Goal: Navigation & Orientation: Find specific page/section

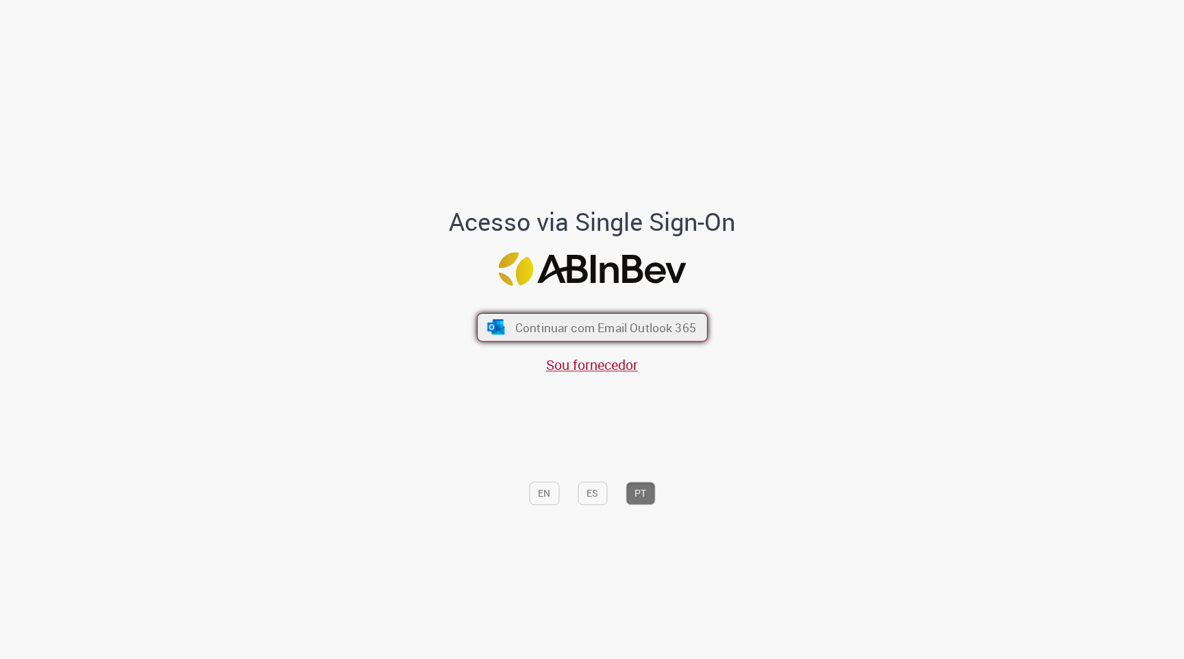
click at [582, 332] on span "Continuar com Email Outlook 365" at bounding box center [605, 327] width 181 height 16
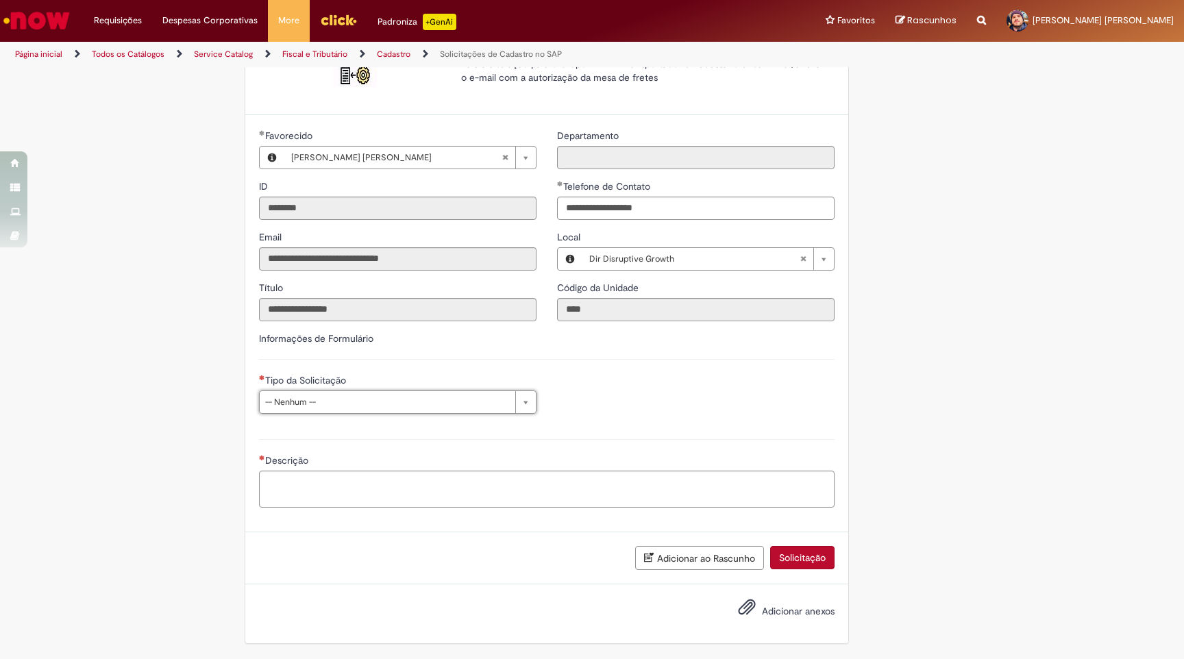
click at [62, 17] on img "Ir para a Homepage" at bounding box center [36, 20] width 71 height 27
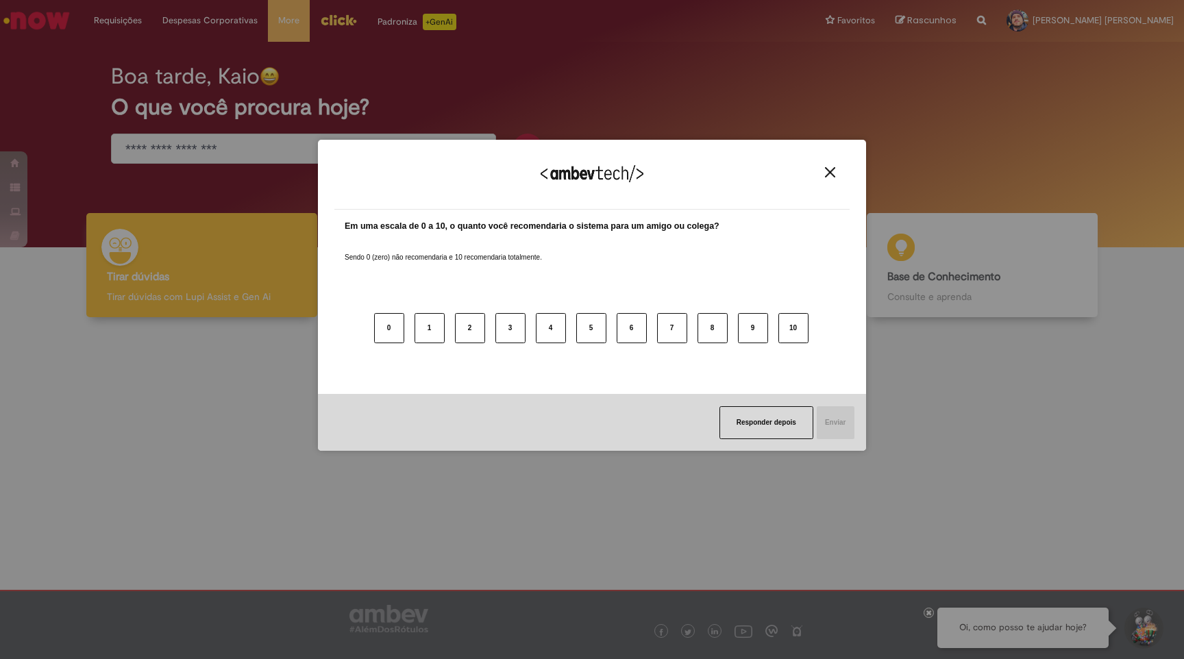
click at [828, 171] on img "Close" at bounding box center [830, 172] width 10 height 10
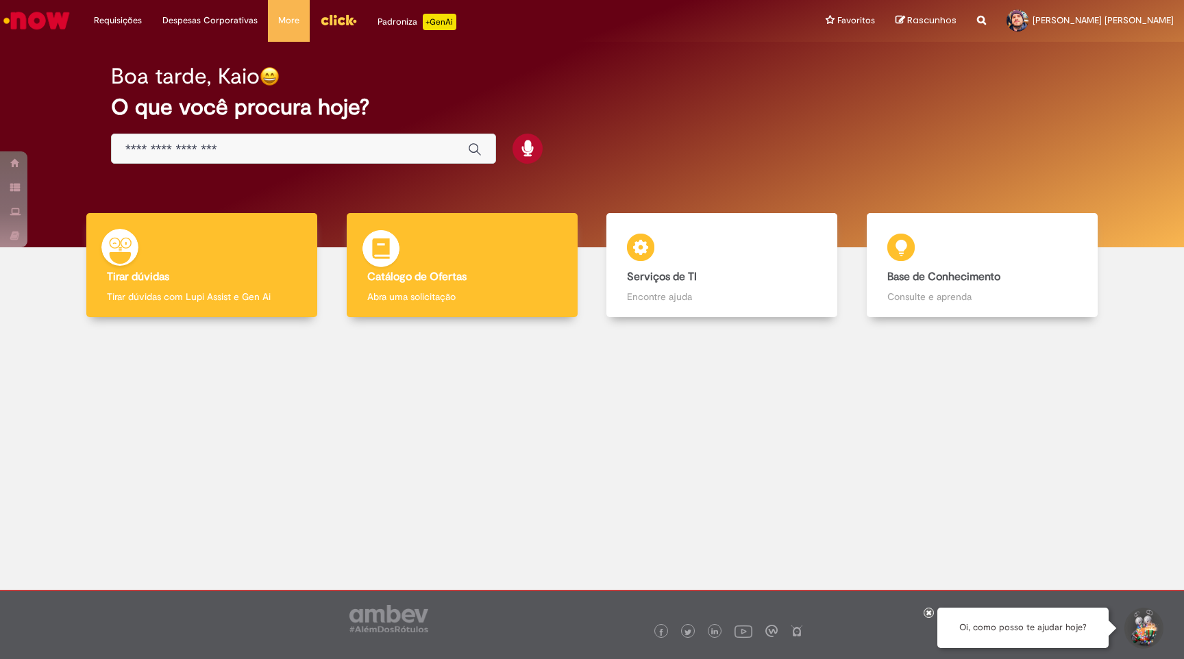
click at [469, 265] on div "Catálogo de Ofertas Catálogo de Ofertas Abra uma solicitação" at bounding box center [462, 265] width 231 height 105
